Goal: Transaction & Acquisition: Purchase product/service

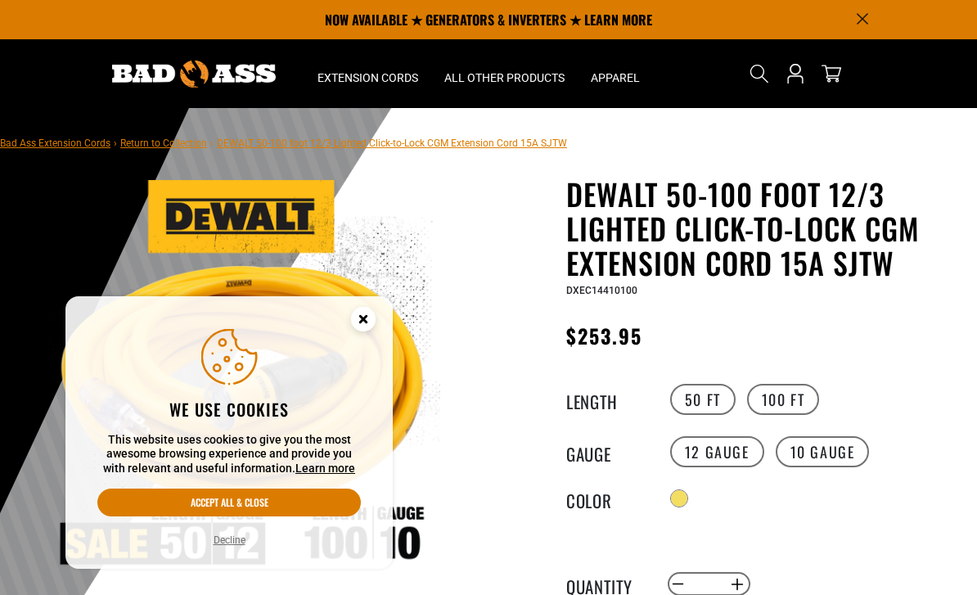
click at [365, 317] on icon "Cookie Consent" at bounding box center [363, 319] width 6 height 6
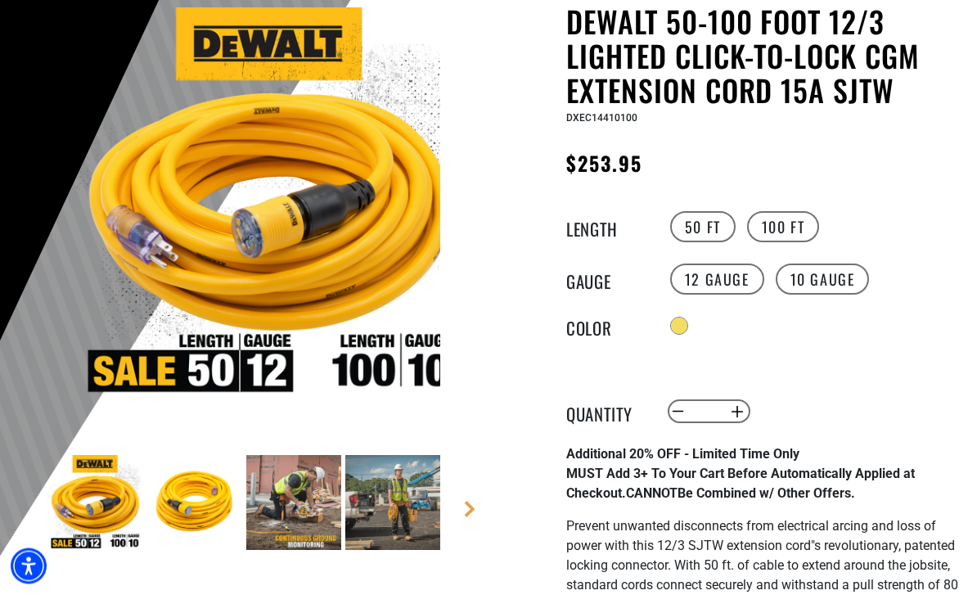
scroll to position [173, 0]
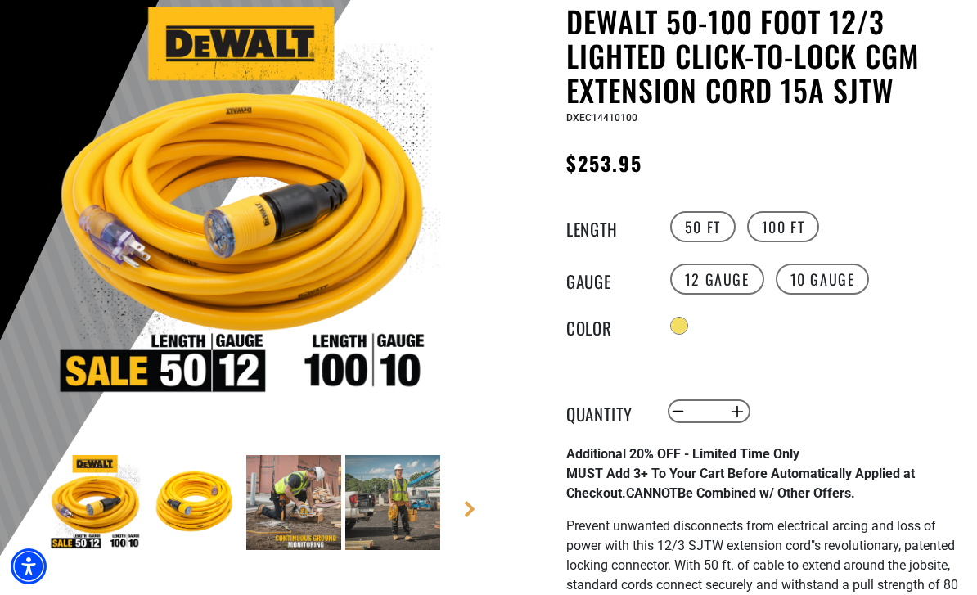
click at [306, 205] on img at bounding box center [244, 203] width 392 height 392
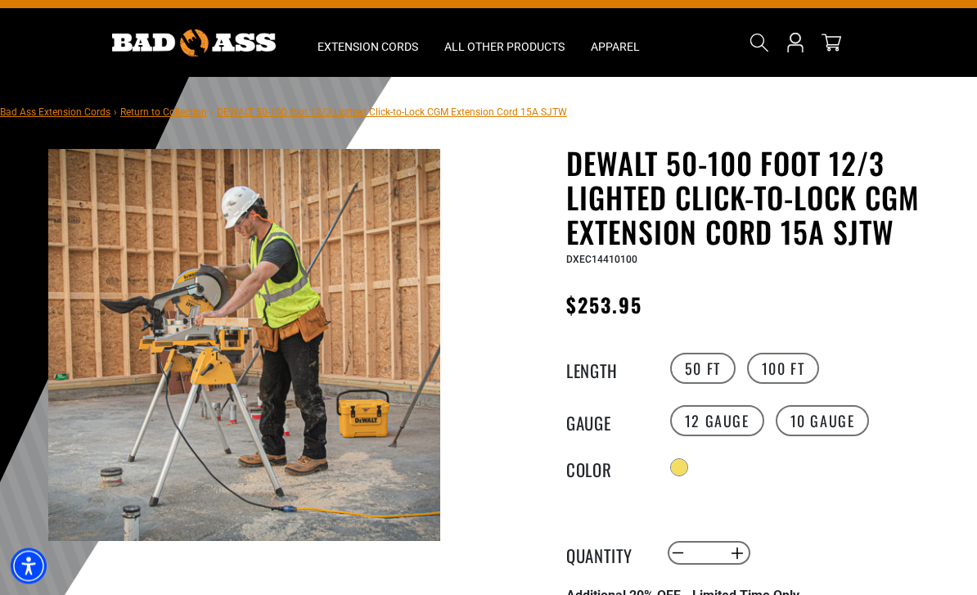
scroll to position [0, 0]
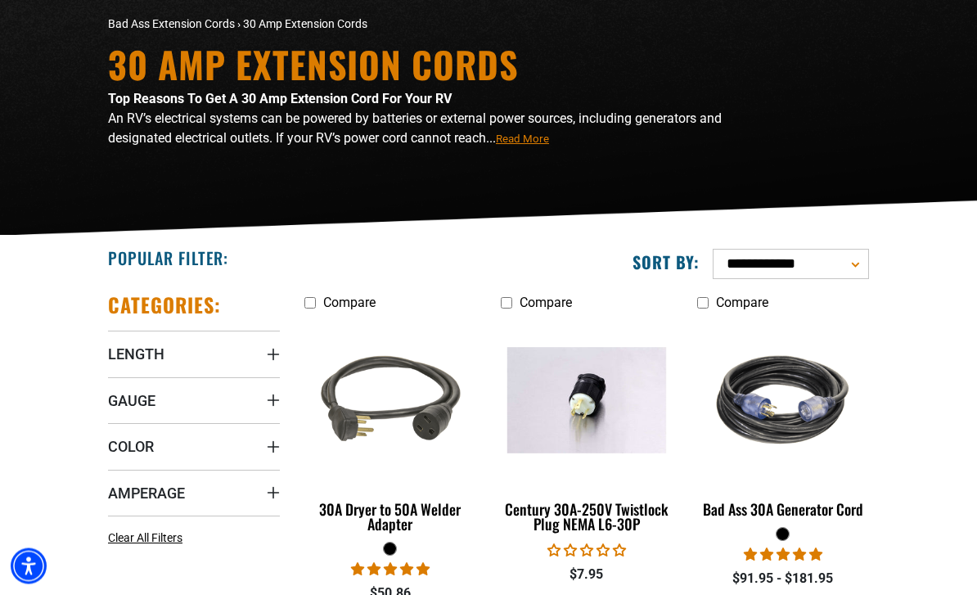
scroll to position [118, 0]
click at [794, 424] on img at bounding box center [782, 400] width 177 height 159
